Goal: Task Accomplishment & Management: Manage account settings

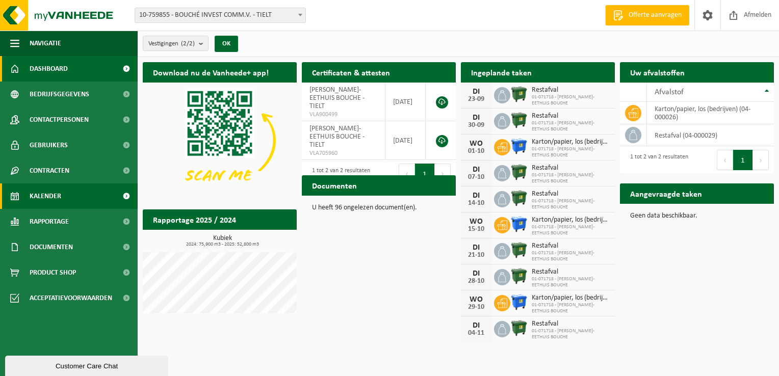
click at [52, 196] on span "Kalender" at bounding box center [46, 195] width 32 height 25
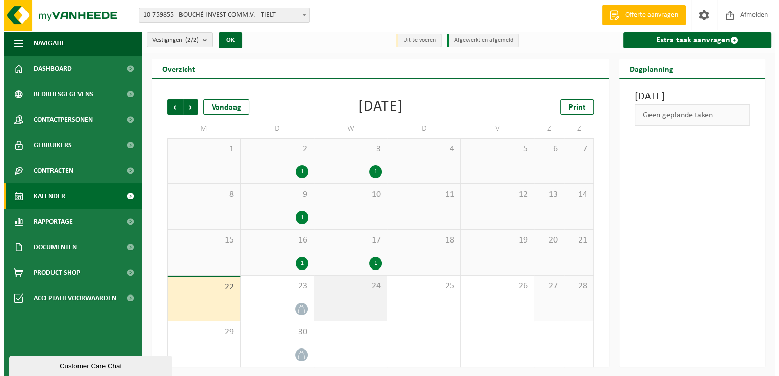
scroll to position [4, 0]
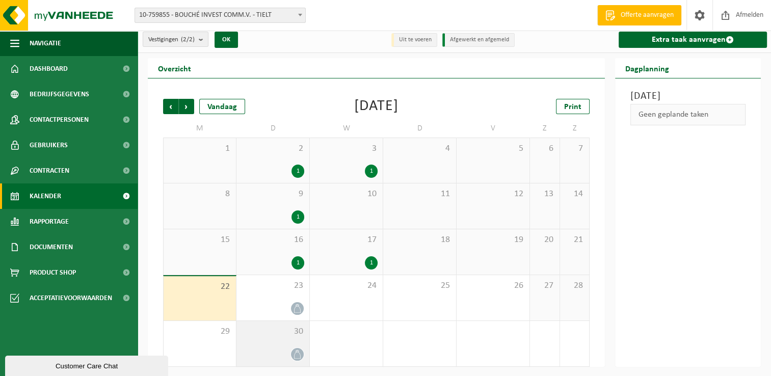
click at [296, 353] on icon at bounding box center [297, 354] width 9 height 9
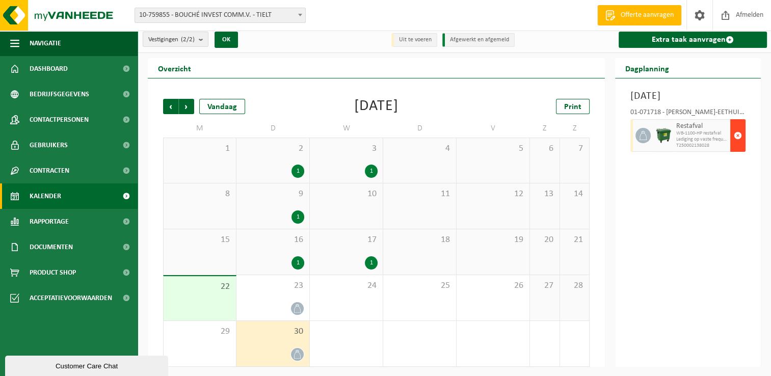
click at [738, 146] on span "button" at bounding box center [738, 135] width 8 height 20
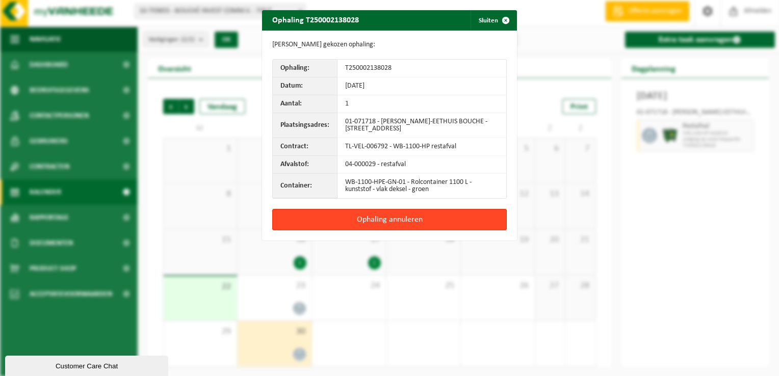
click at [396, 218] on button "Ophaling annuleren" at bounding box center [389, 219] width 234 height 21
